Goal: Transaction & Acquisition: Purchase product/service

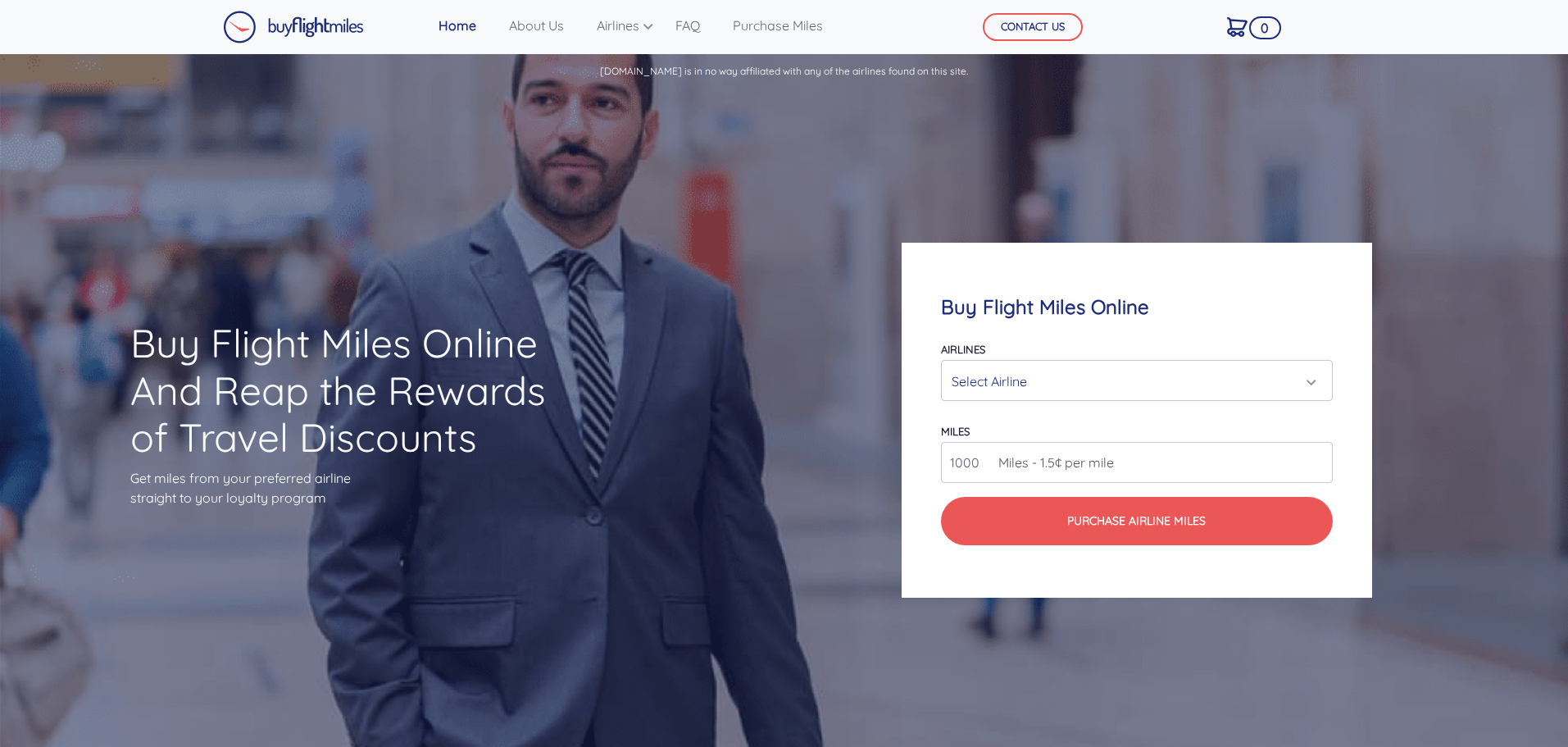
click at [1022, 386] on div "Select Airline" at bounding box center [1132, 381] width 359 height 31
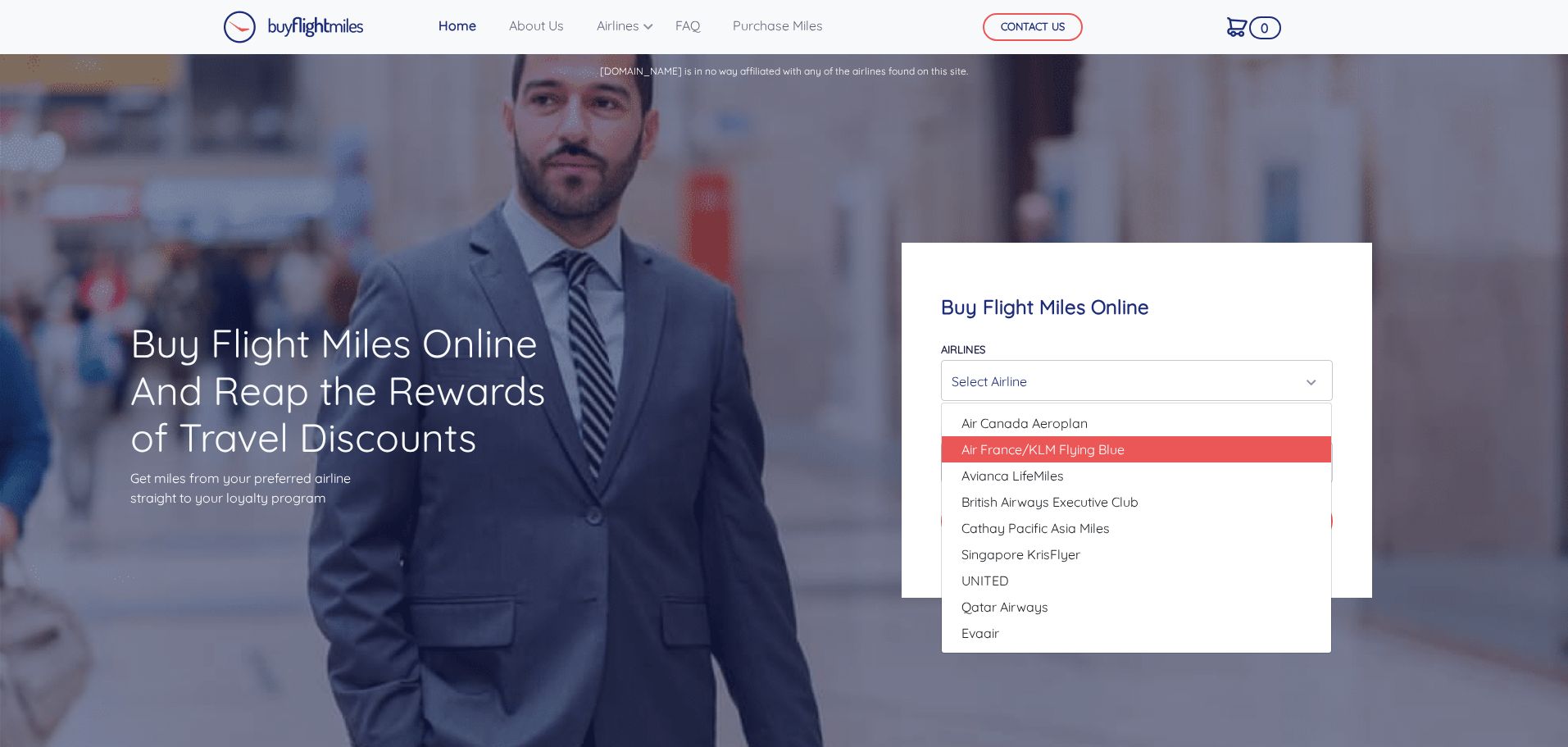
click at [1076, 436] on link "Air France/KLM Flying Blue" at bounding box center [1136, 449] width 389 height 26
select select "Air France/KLM Flying Blue"
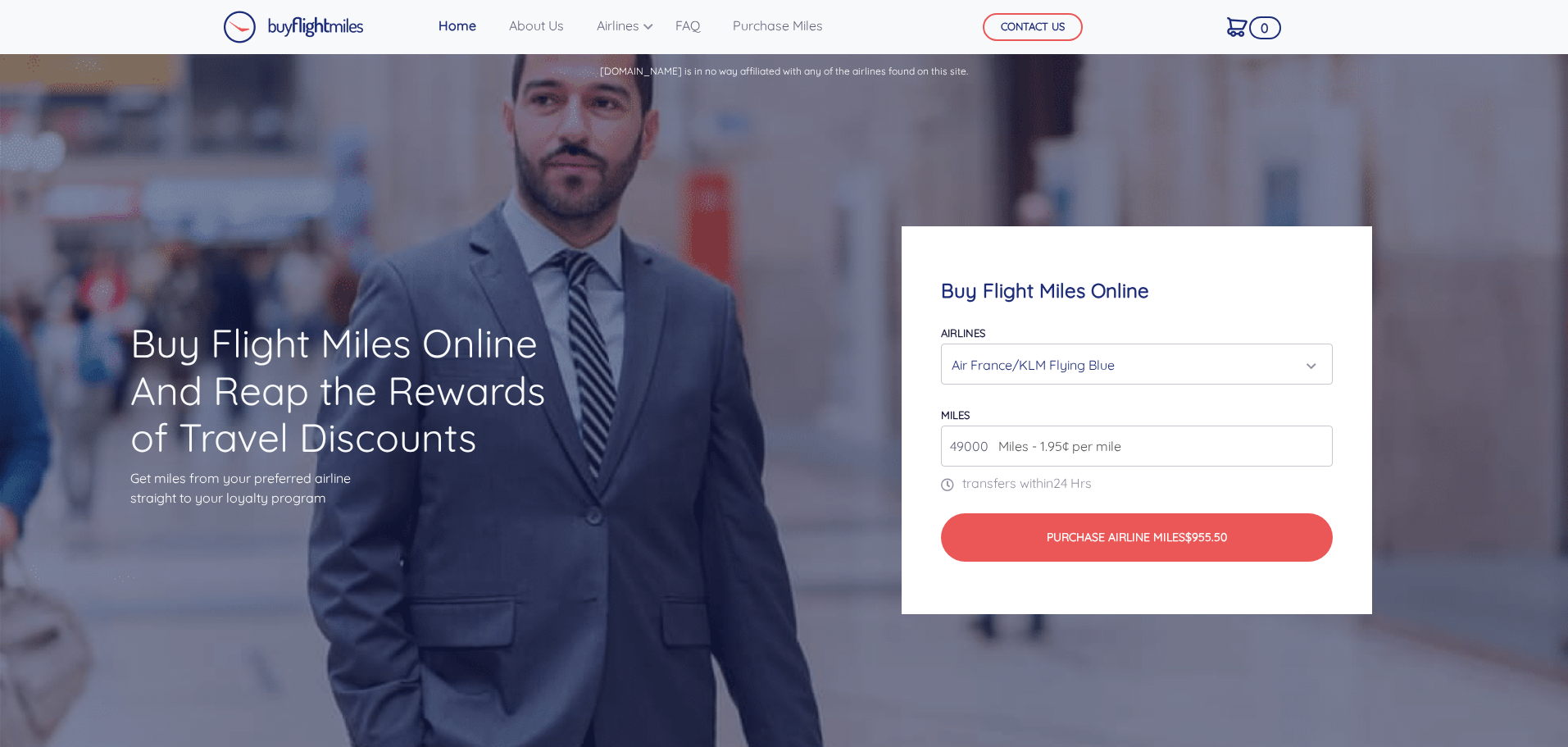
click at [1148, 454] on input "49000" at bounding box center [1136, 445] width 391 height 41
click at [1318, 443] on input "50000" at bounding box center [1136, 445] width 391 height 41
click at [1318, 443] on input "51000" at bounding box center [1136, 445] width 391 height 41
type input "50000"
click at [1321, 448] on input "50000" at bounding box center [1136, 445] width 391 height 41
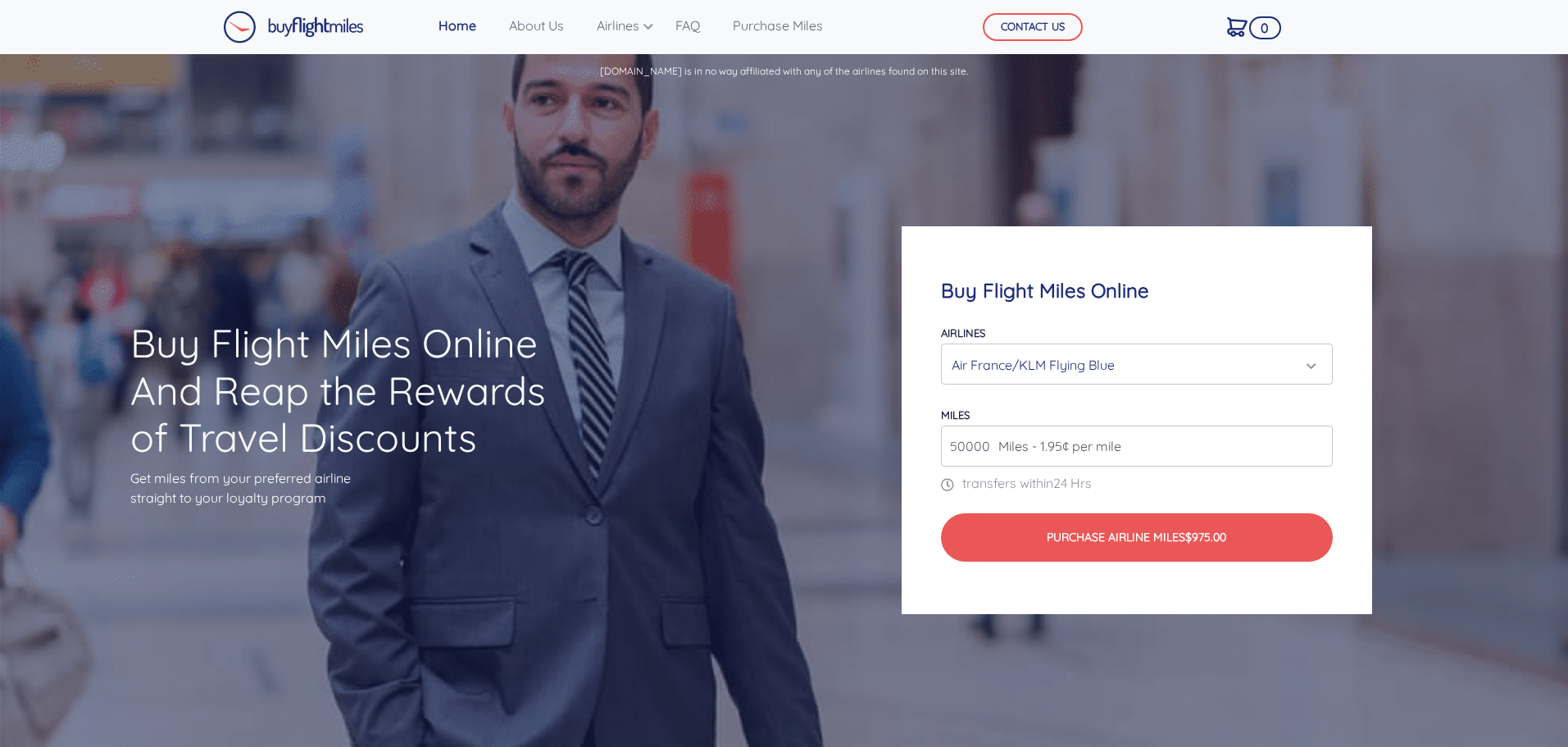
click at [1319, 361] on div "Air France/KLM Flying Blue" at bounding box center [1136, 365] width 369 height 31
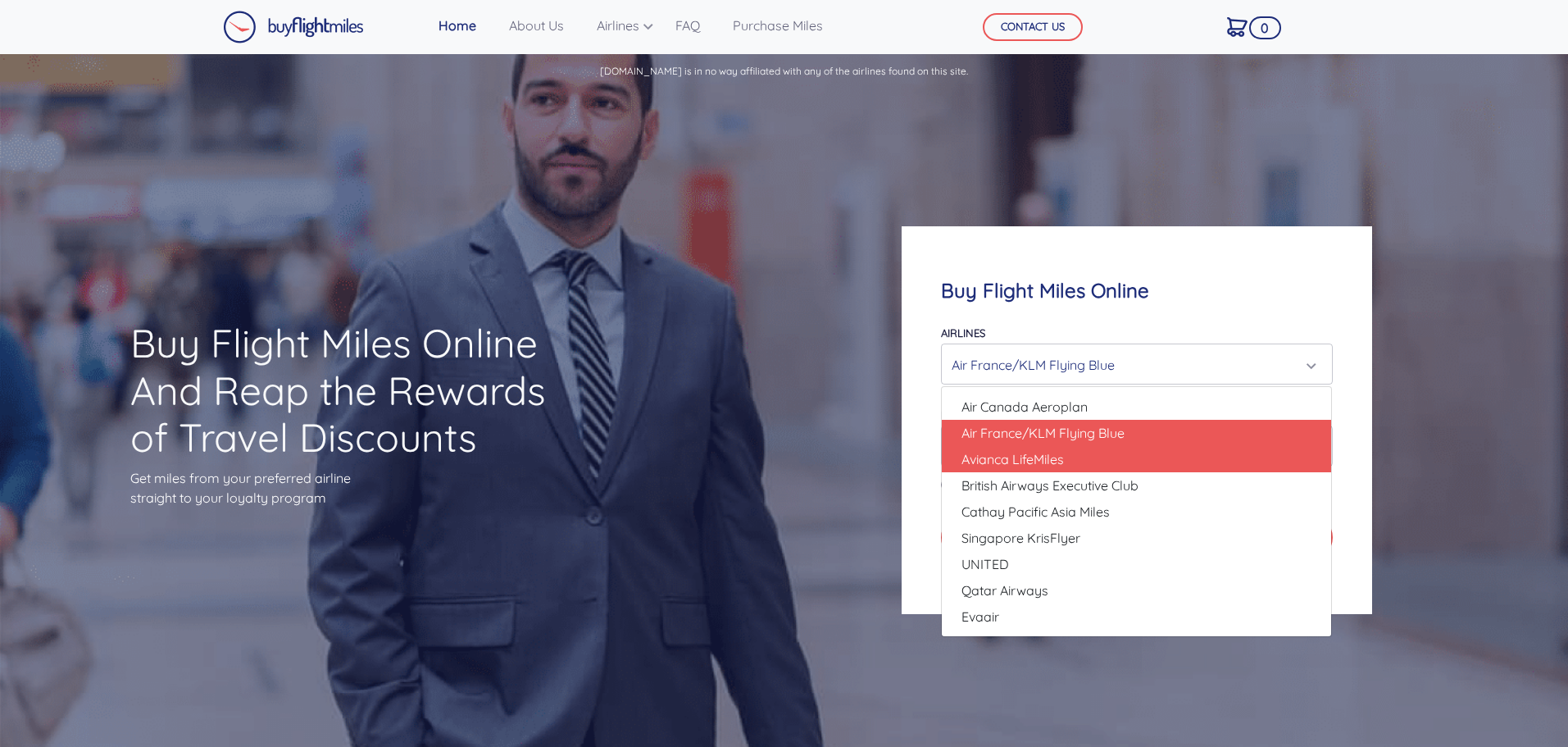
click at [1158, 457] on link "Avianca LifeMiles" at bounding box center [1136, 459] width 389 height 26
select select "Avianca LifeMiles"
type input "49000"
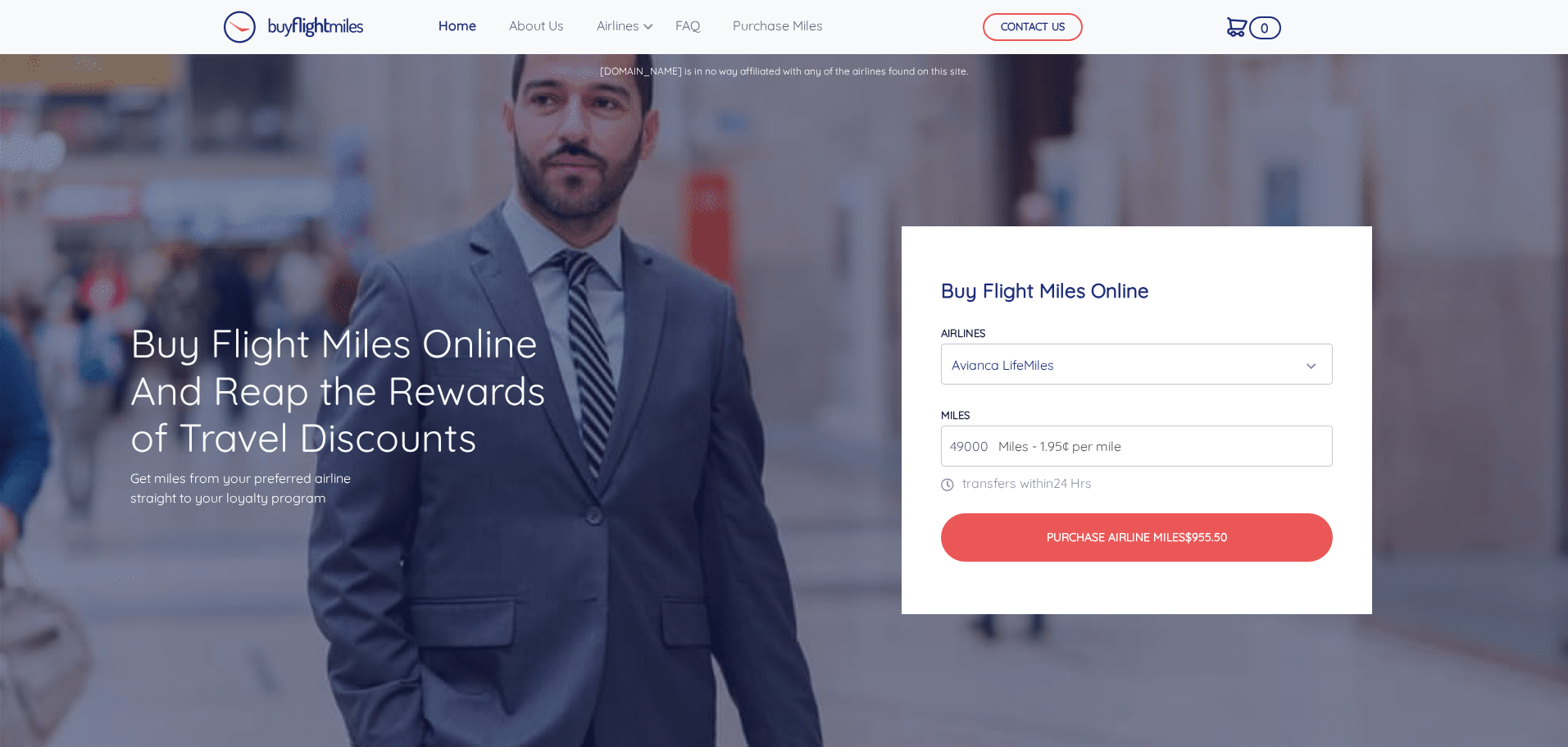
click at [1314, 359] on div "Avianca LifeMiles" at bounding box center [1136, 365] width 369 height 31
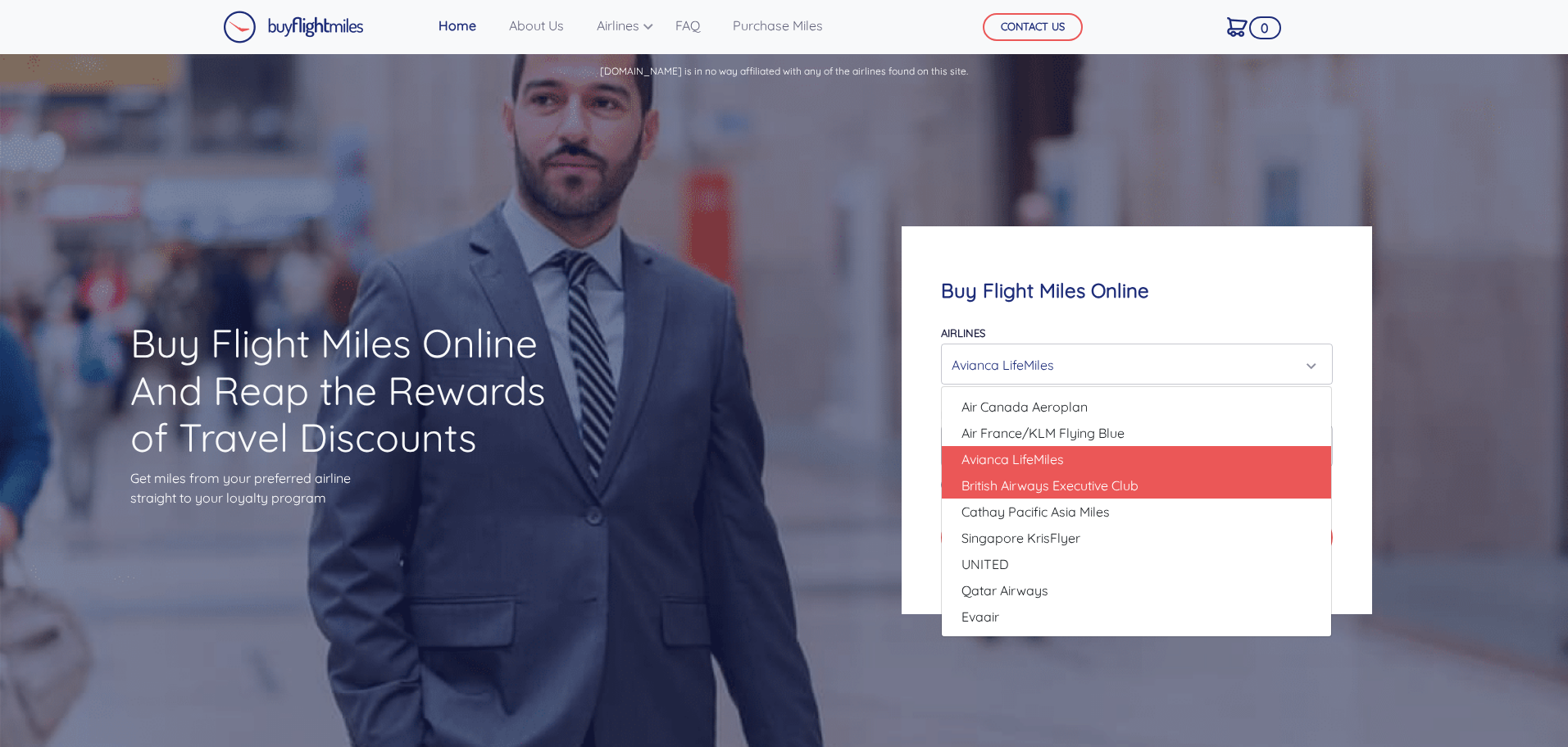
click at [1166, 474] on link "British Airways Executive Club" at bounding box center [1136, 485] width 389 height 26
select select "British Airways Executive Club"
type input "80000"
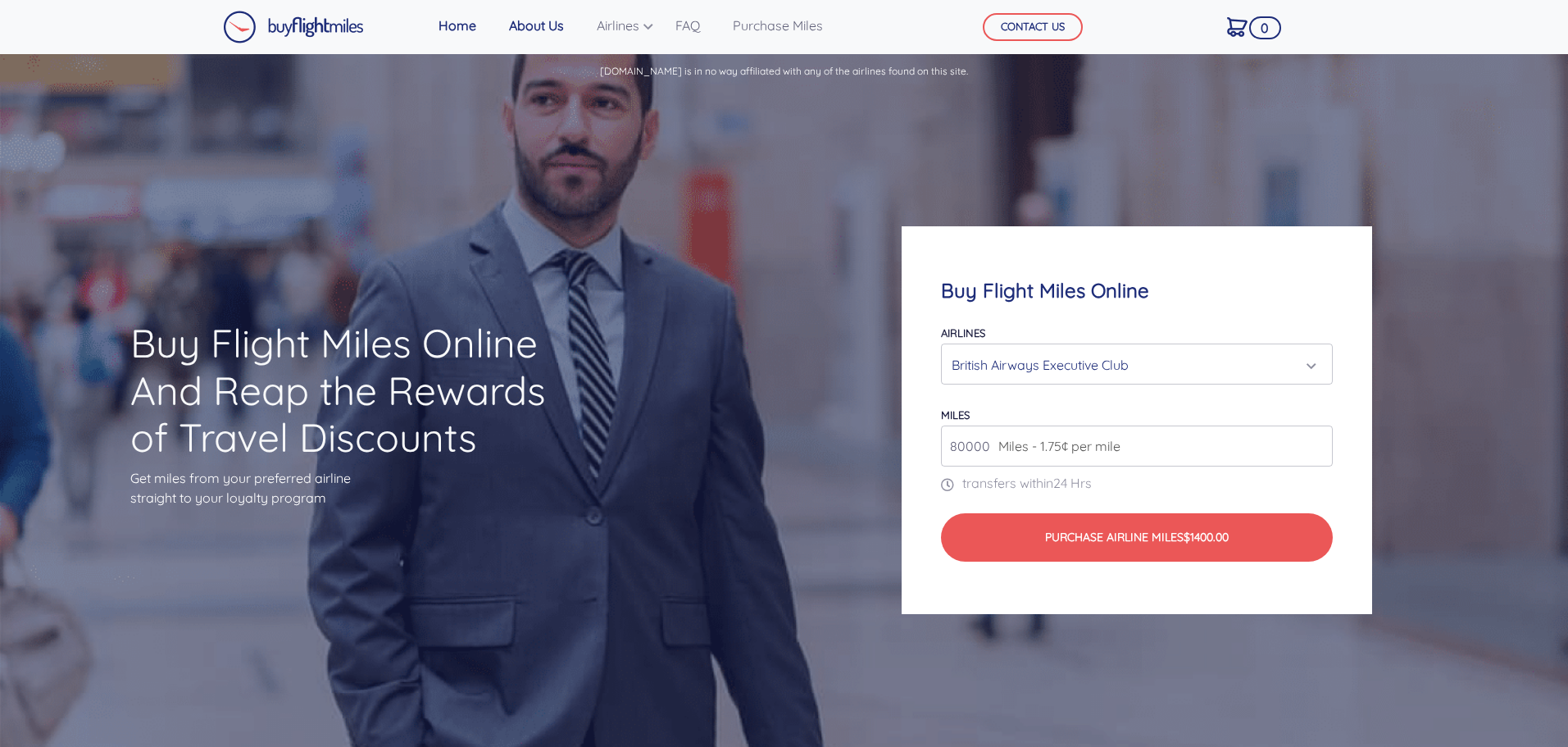
click at [550, 18] on link "About Us" at bounding box center [536, 25] width 68 height 33
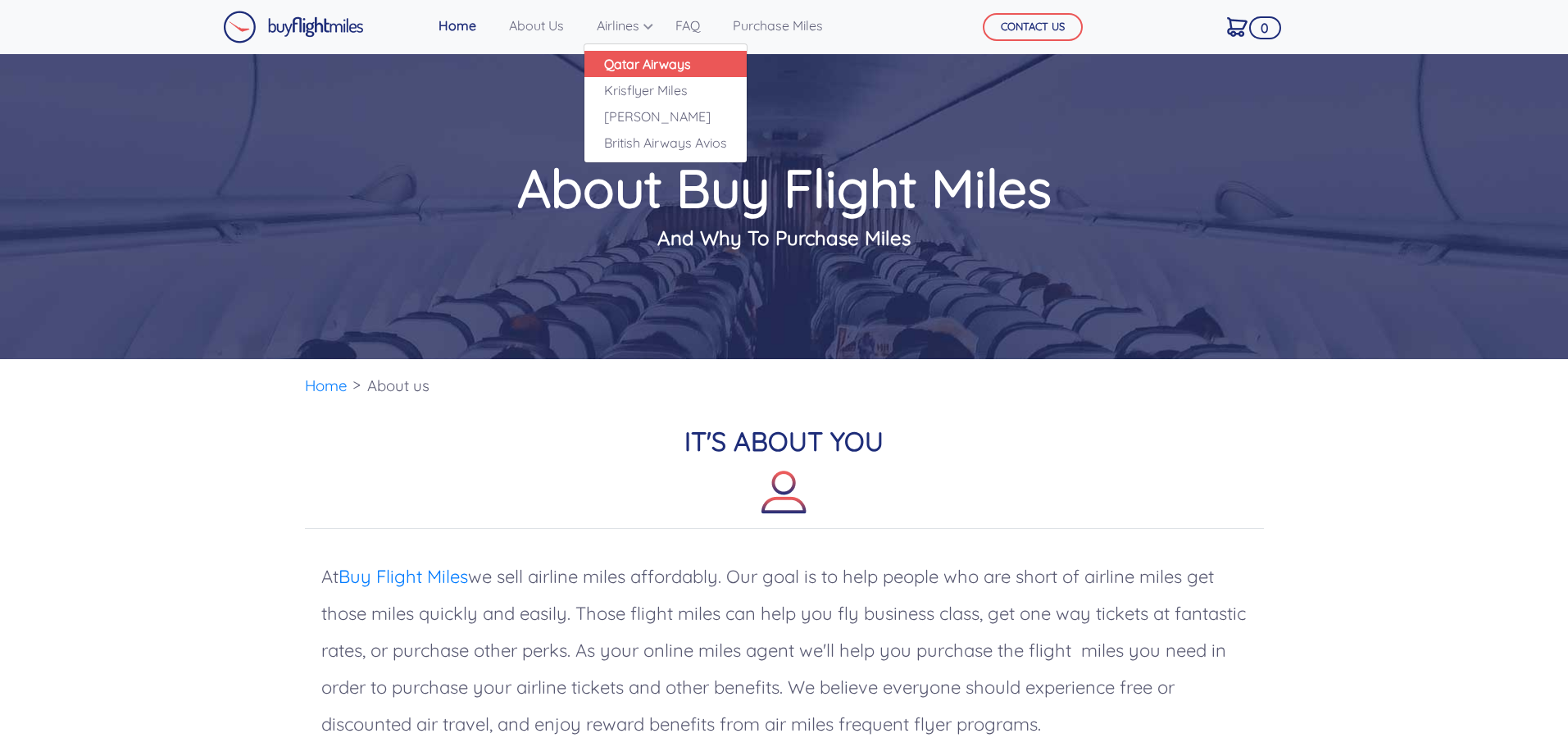
click at [618, 64] on link "Qatar Airways" at bounding box center [666, 63] width 163 height 26
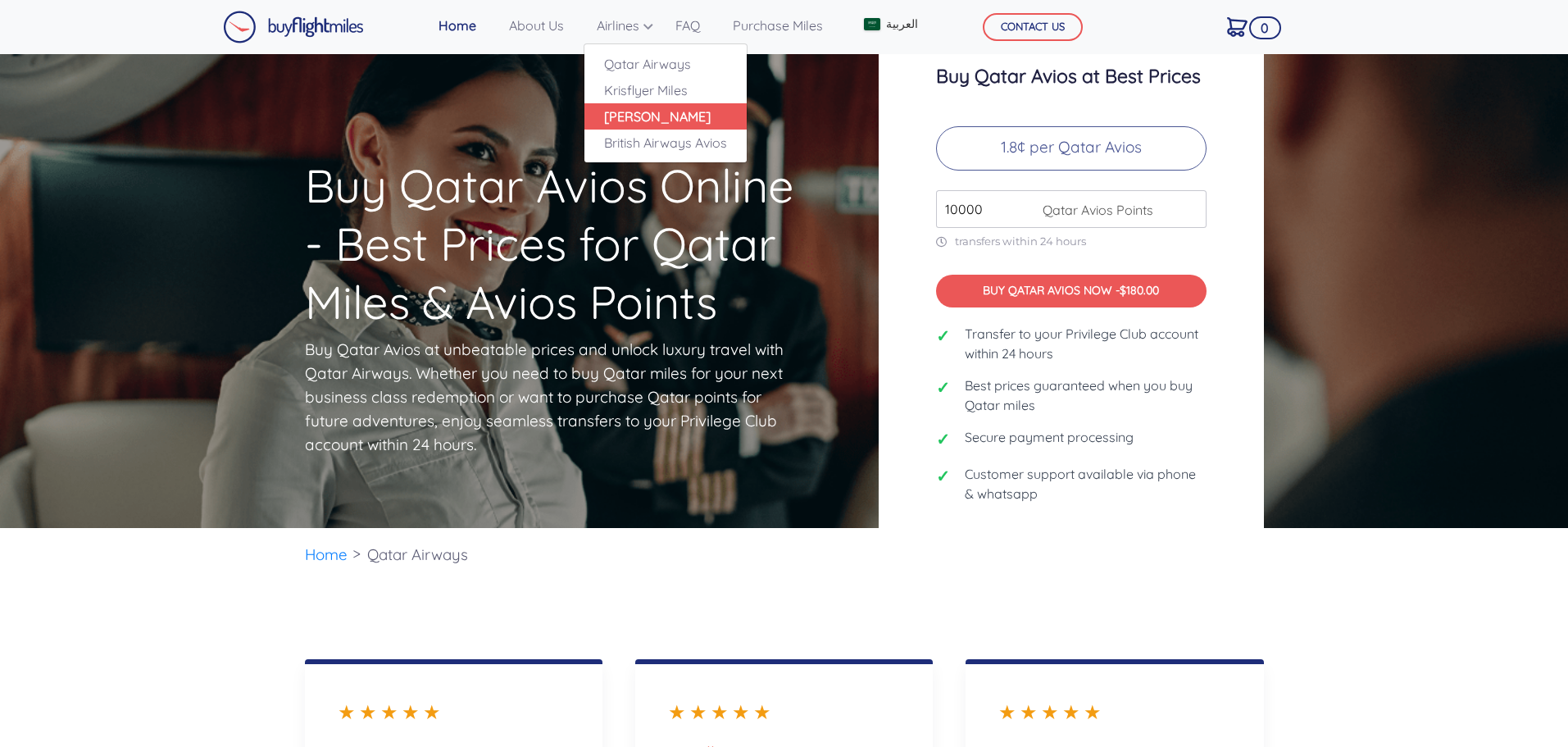
click at [634, 120] on link "[PERSON_NAME]" at bounding box center [666, 116] width 163 height 26
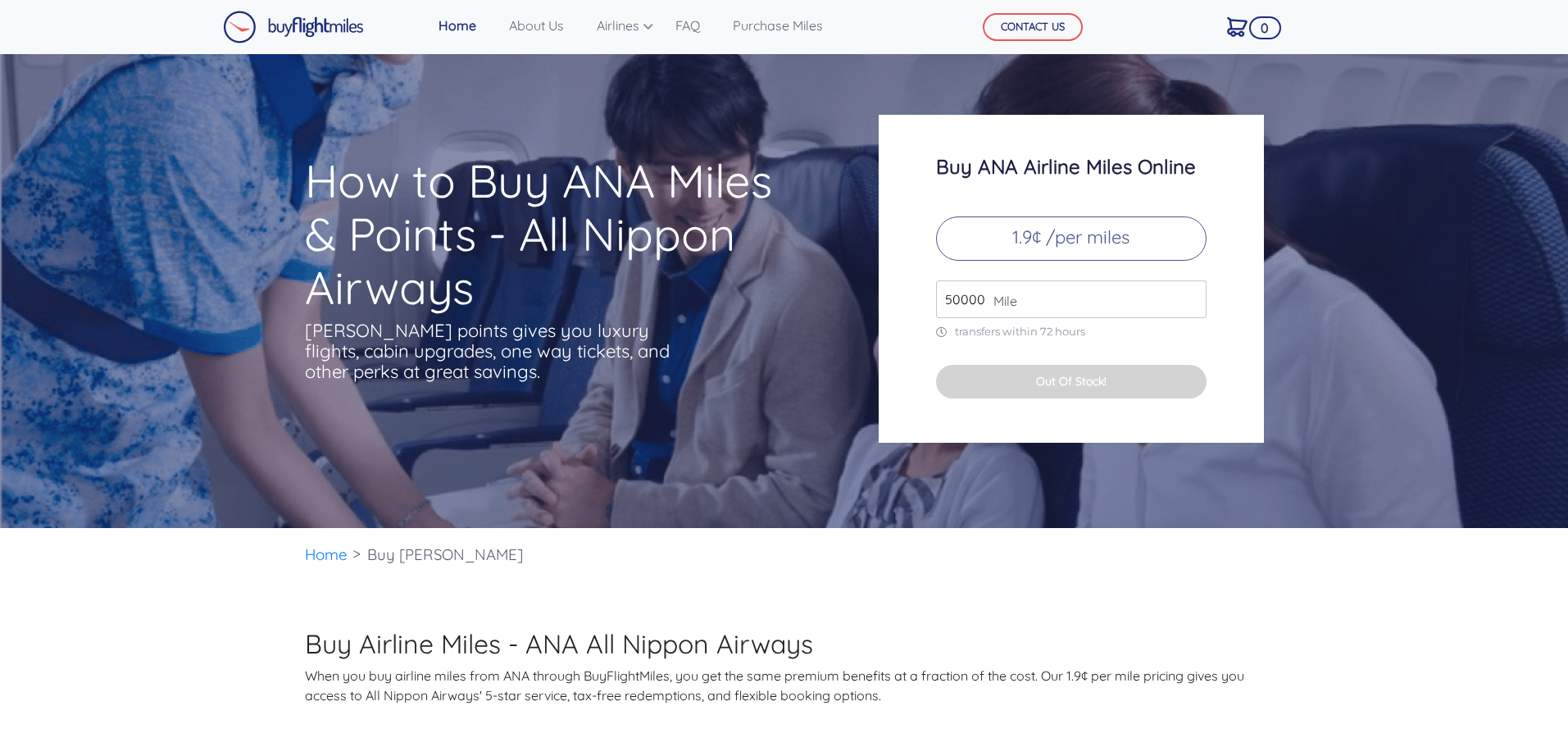
type input "50000"
click at [1193, 291] on input "50000" at bounding box center [1071, 299] width 271 height 38
click at [739, 29] on link "Purchase Miles" at bounding box center [778, 25] width 103 height 33
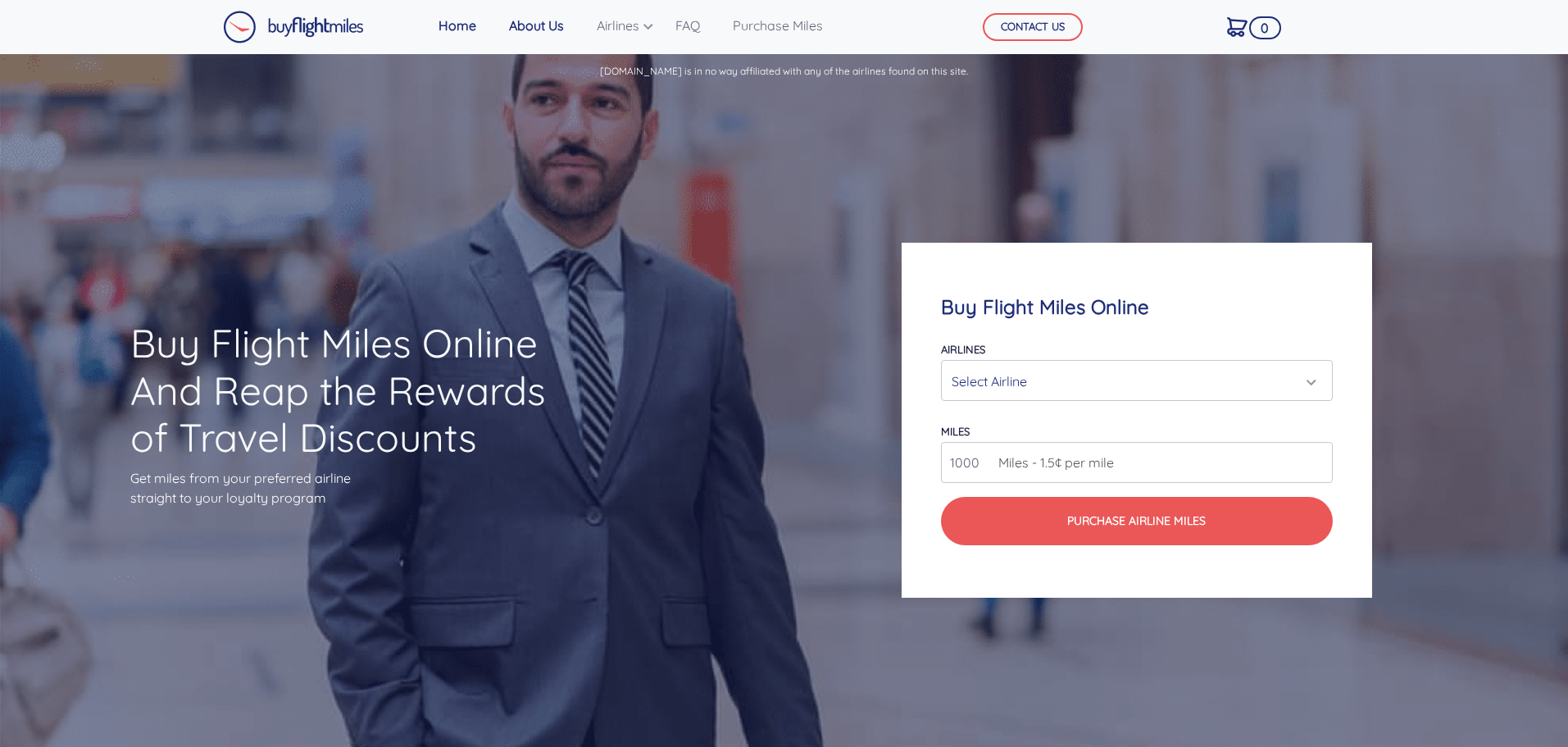
click at [540, 31] on link "About Us" at bounding box center [536, 25] width 68 height 33
